Goal: Transaction & Acquisition: Purchase product/service

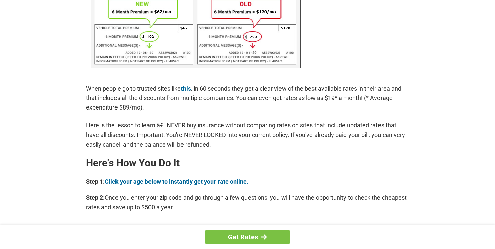
scroll to position [471, 0]
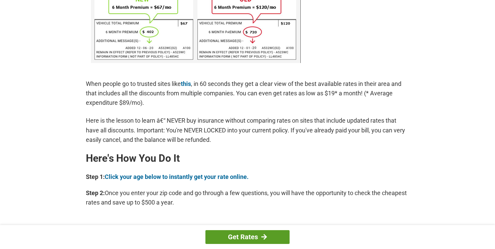
click at [239, 237] on link "Get Rates" at bounding box center [247, 237] width 84 height 14
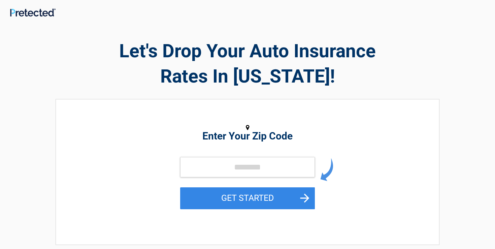
click at [232, 181] on form "GET STARTED" at bounding box center [247, 190] width 135 height 67
click at [229, 163] on input "tel" at bounding box center [247, 167] width 135 height 20
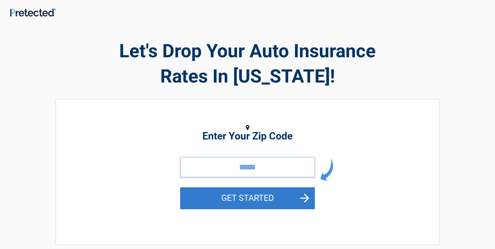
type input "*****"
click at [304, 194] on button "GET STARTED" at bounding box center [247, 198] width 135 height 22
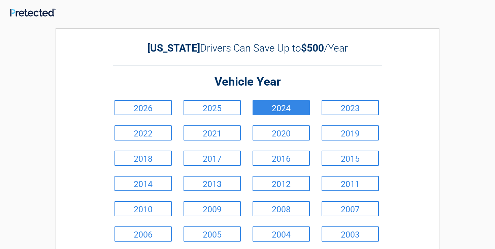
click at [291, 109] on link "2024" at bounding box center [280, 107] width 57 height 15
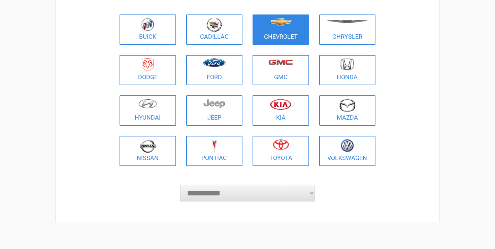
scroll to position [80, 0]
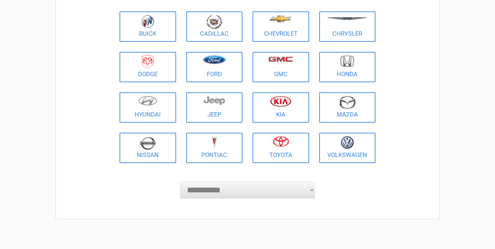
select select "***"
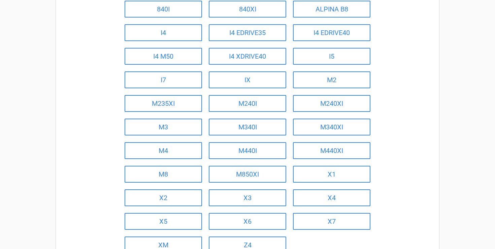
scroll to position [215, 0]
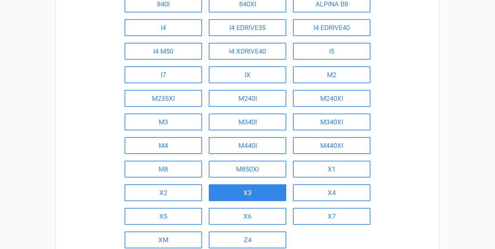
click at [250, 192] on link "X3" at bounding box center [247, 192] width 77 height 17
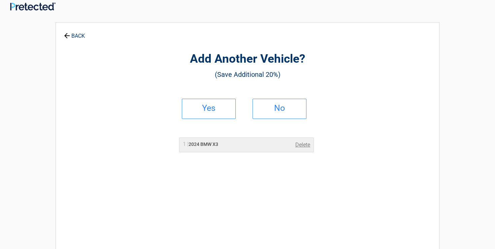
scroll to position [0, 0]
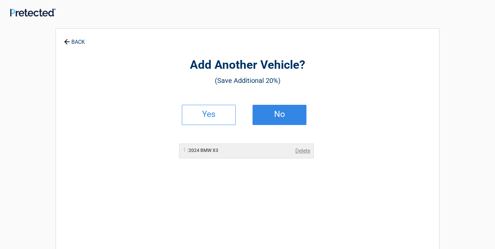
click at [274, 116] on h2 "No" at bounding box center [280, 114] width 40 height 5
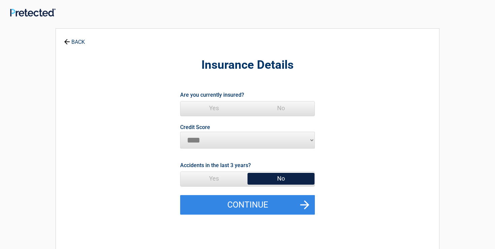
click at [276, 173] on span "No" at bounding box center [280, 178] width 67 height 13
click at [278, 180] on span "No" at bounding box center [280, 178] width 67 height 13
select select "*********"
click at [212, 105] on span "Yes" at bounding box center [213, 107] width 67 height 13
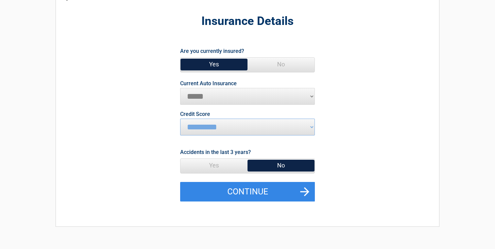
scroll to position [44, 0]
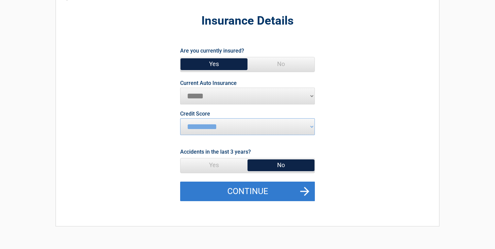
click at [295, 186] on button "Continue" at bounding box center [247, 191] width 135 height 20
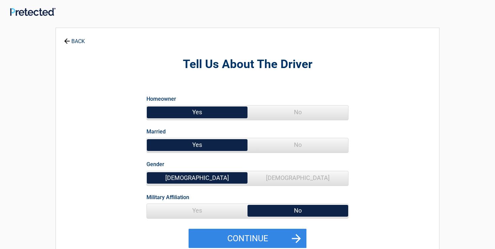
scroll to position [0, 0]
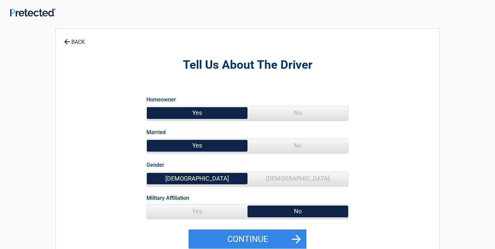
click at [275, 175] on span "[DEMOGRAPHIC_DATA]" at bounding box center [297, 178] width 101 height 13
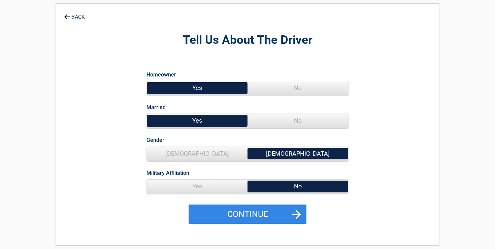
scroll to position [27, 0]
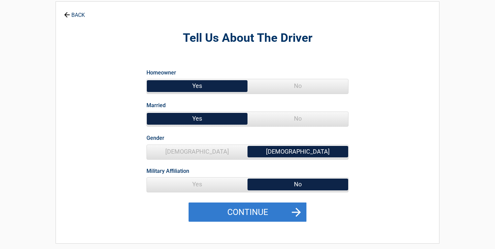
click at [288, 207] on button "Continue" at bounding box center [248, 212] width 118 height 20
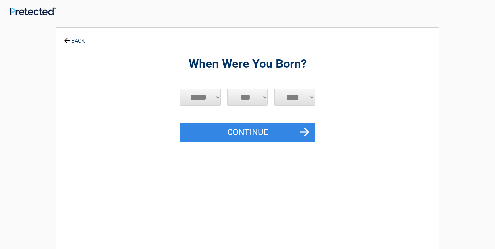
scroll to position [0, 0]
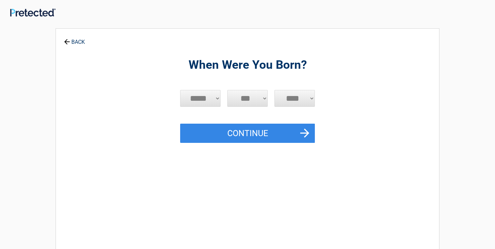
select select "*"
select select "****"
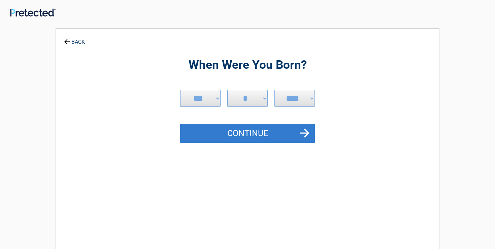
click at [298, 132] on button "Continue" at bounding box center [247, 134] width 135 height 20
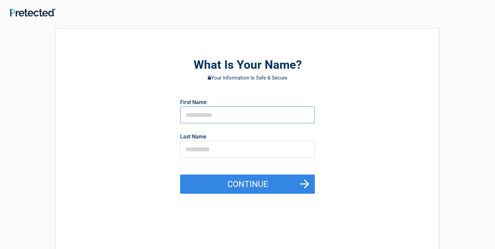
click at [213, 118] on input "text" at bounding box center [247, 114] width 135 height 17
type input "*****"
click at [211, 151] on input "text" at bounding box center [247, 149] width 135 height 17
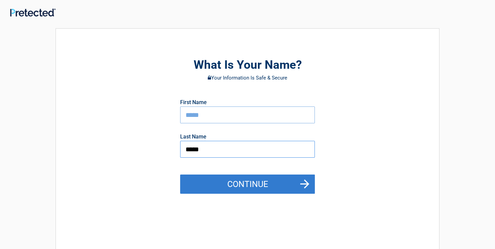
type input "*****"
click at [232, 181] on button "Continue" at bounding box center [247, 184] width 135 height 20
